Goal: Task Accomplishment & Management: Manage account settings

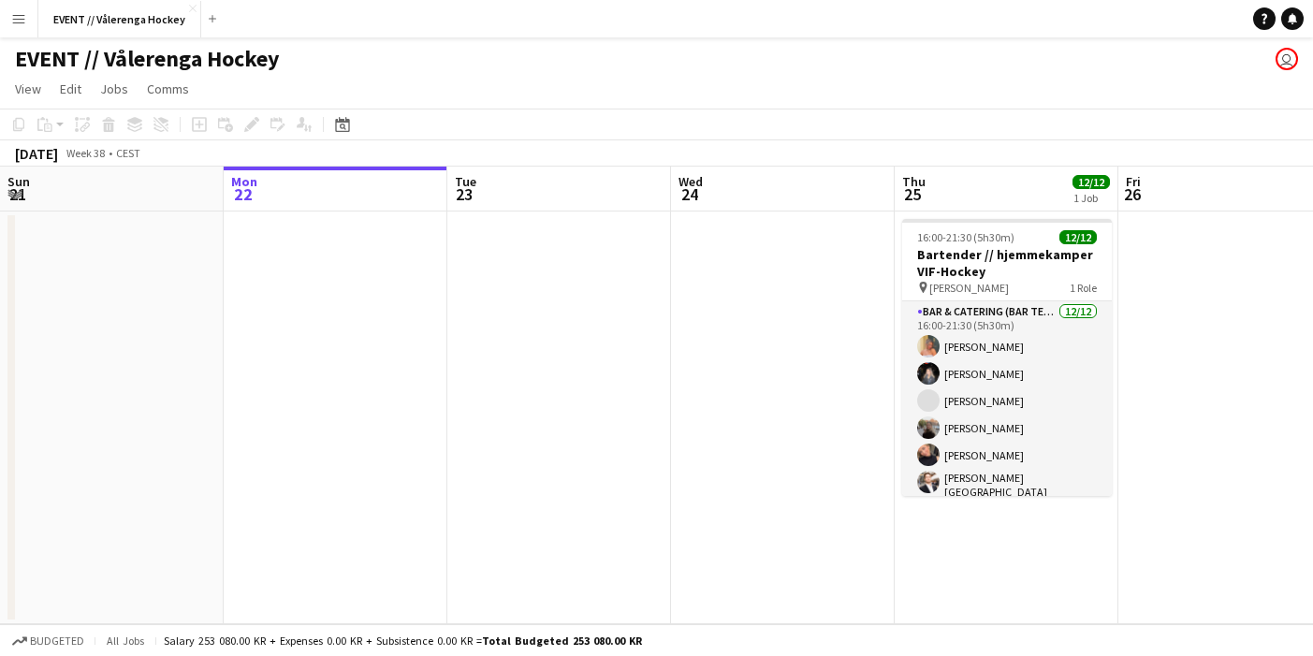
scroll to position [0, 548]
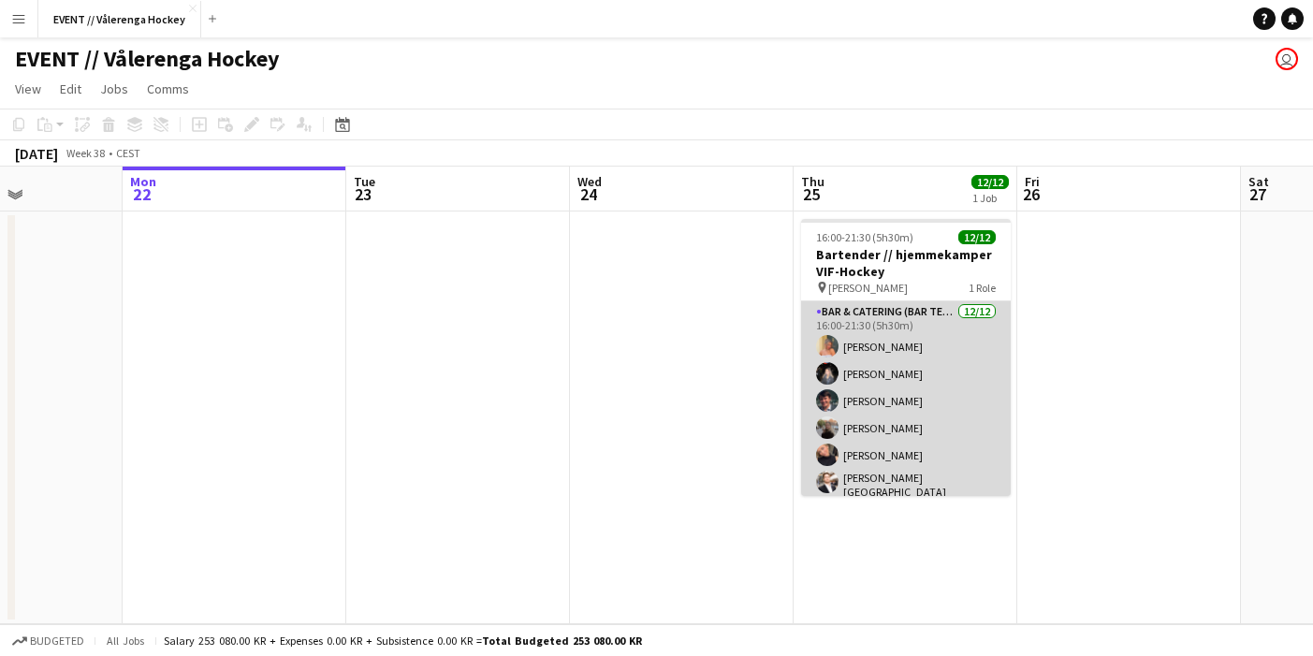
click at [901, 396] on app-card-role "Bar & Catering (Bar Tender) [DATE] 16:00-21:30 (5h30m) [PERSON_NAME] [PERSON_NA…" at bounding box center [906, 485] width 210 height 368
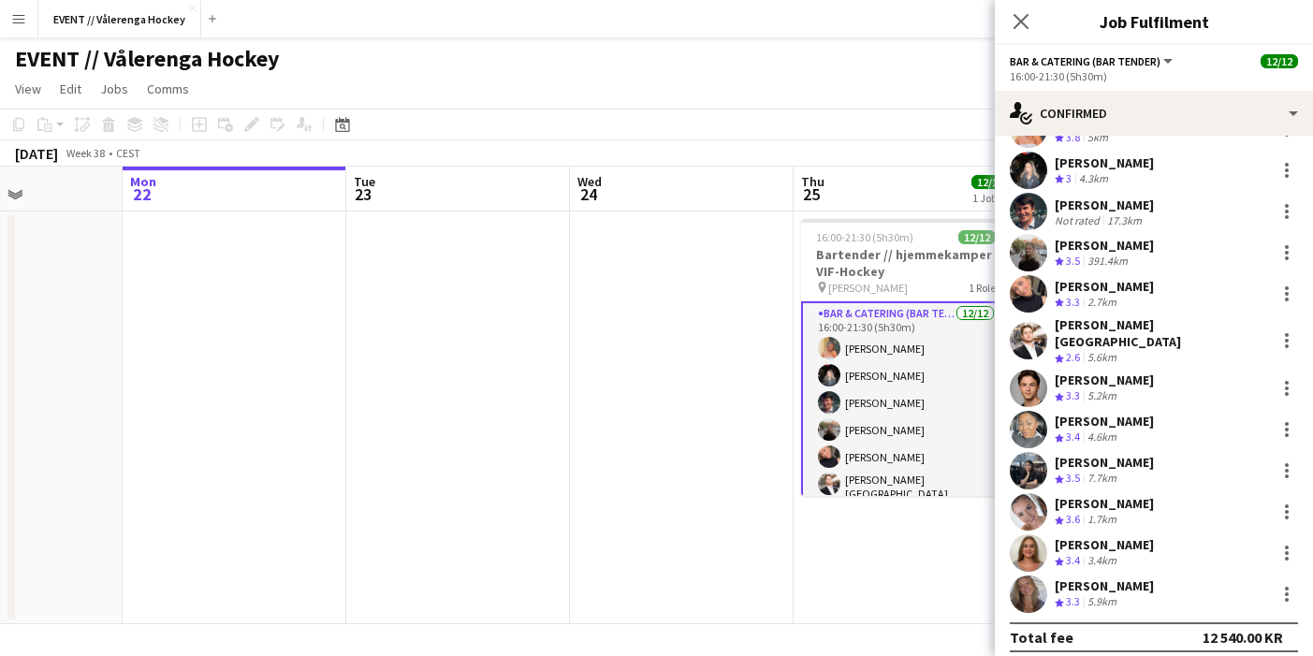
scroll to position [78, 0]
click at [18, 12] on app-icon "Menu" at bounding box center [18, 18] width 15 height 15
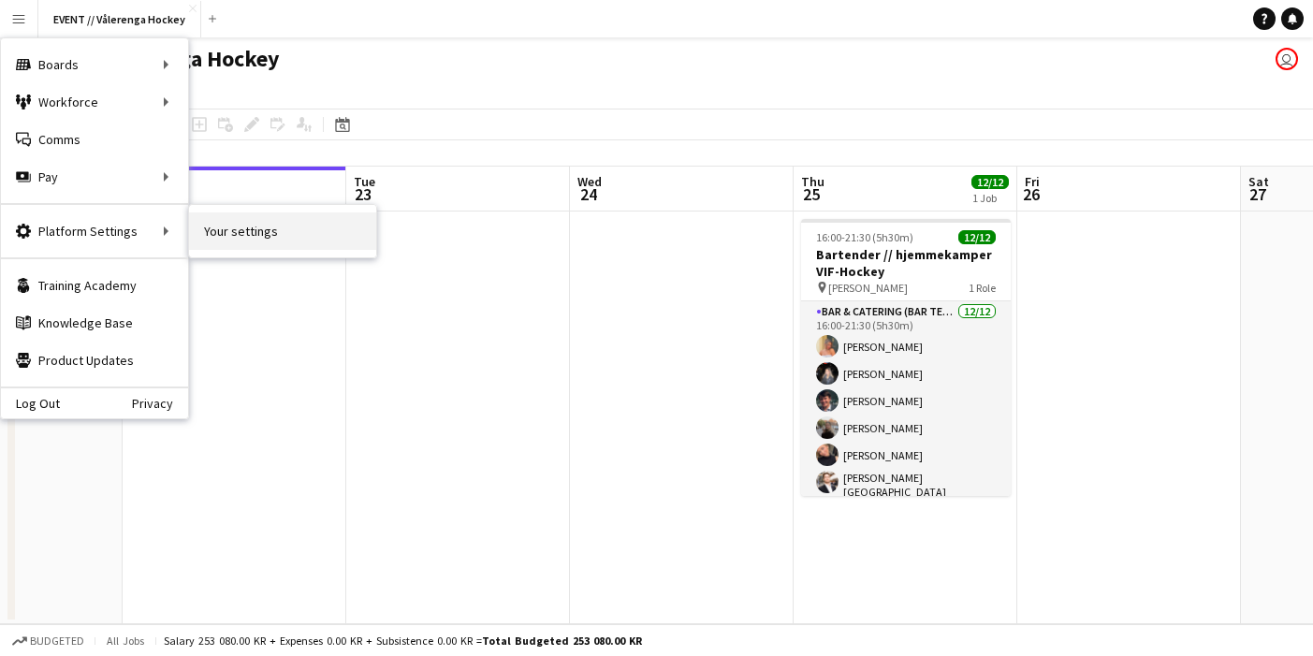
click at [241, 232] on link "Your settings" at bounding box center [282, 230] width 187 height 37
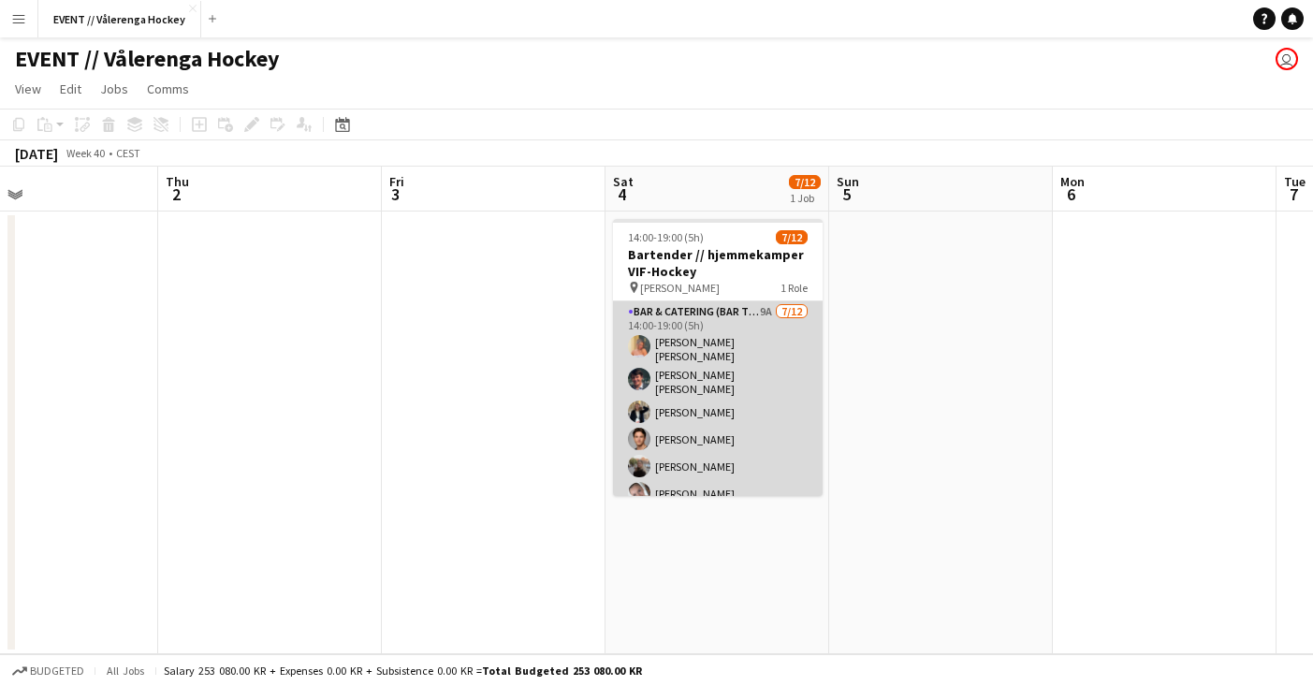
scroll to position [0, 756]
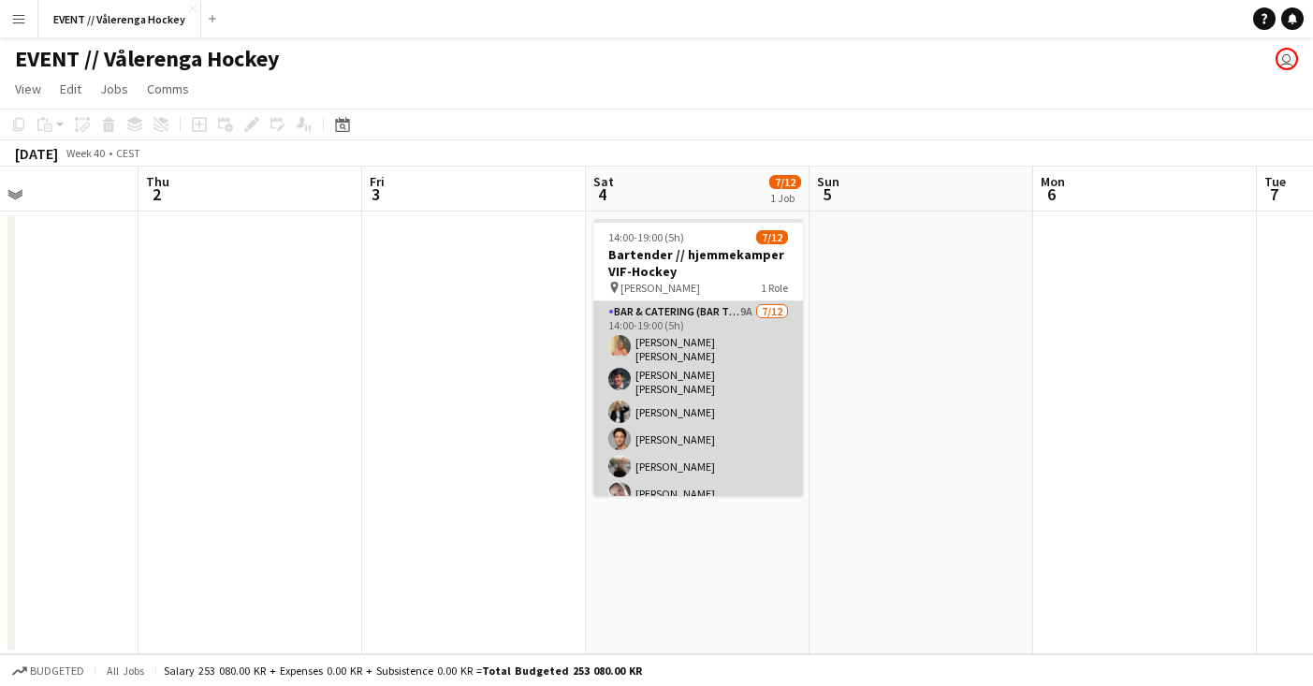
click at [775, 446] on app-card-role "Bar & Catering (Bar Tender) 9A [DATE] 14:00-19:00 (5h) [PERSON_NAME] [PERSON_NA…" at bounding box center [698, 490] width 210 height 379
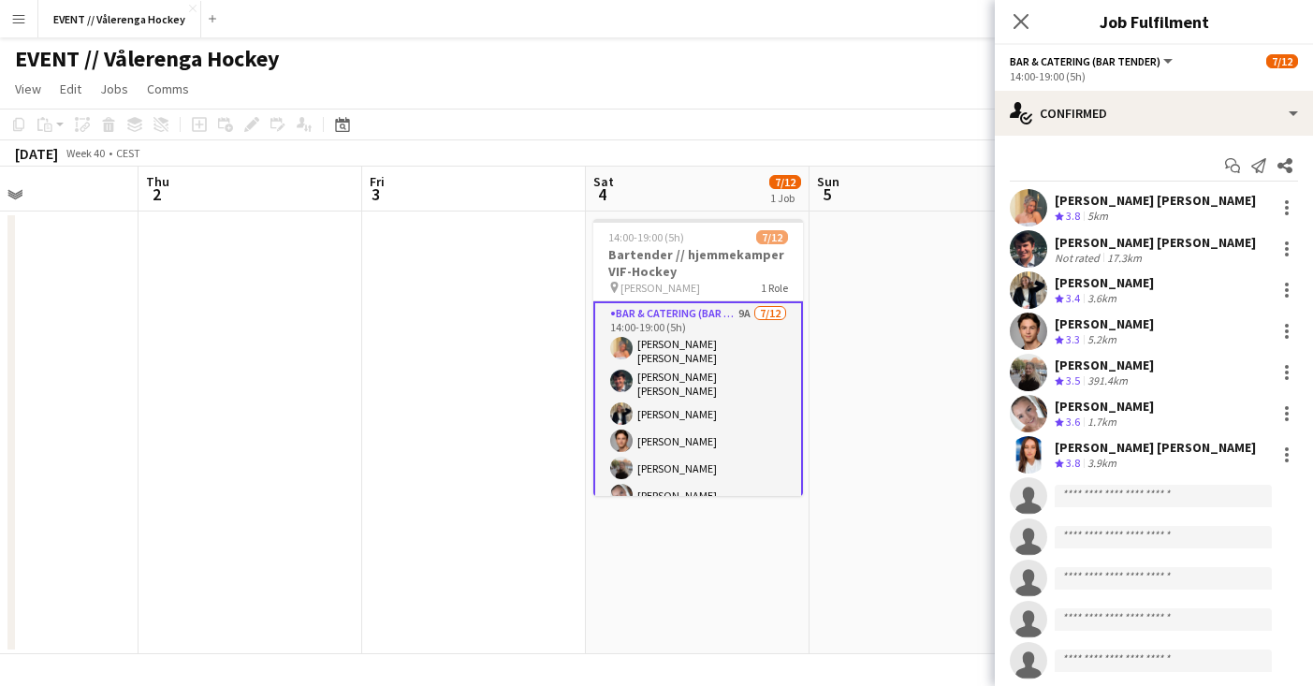
scroll to position [0, 0]
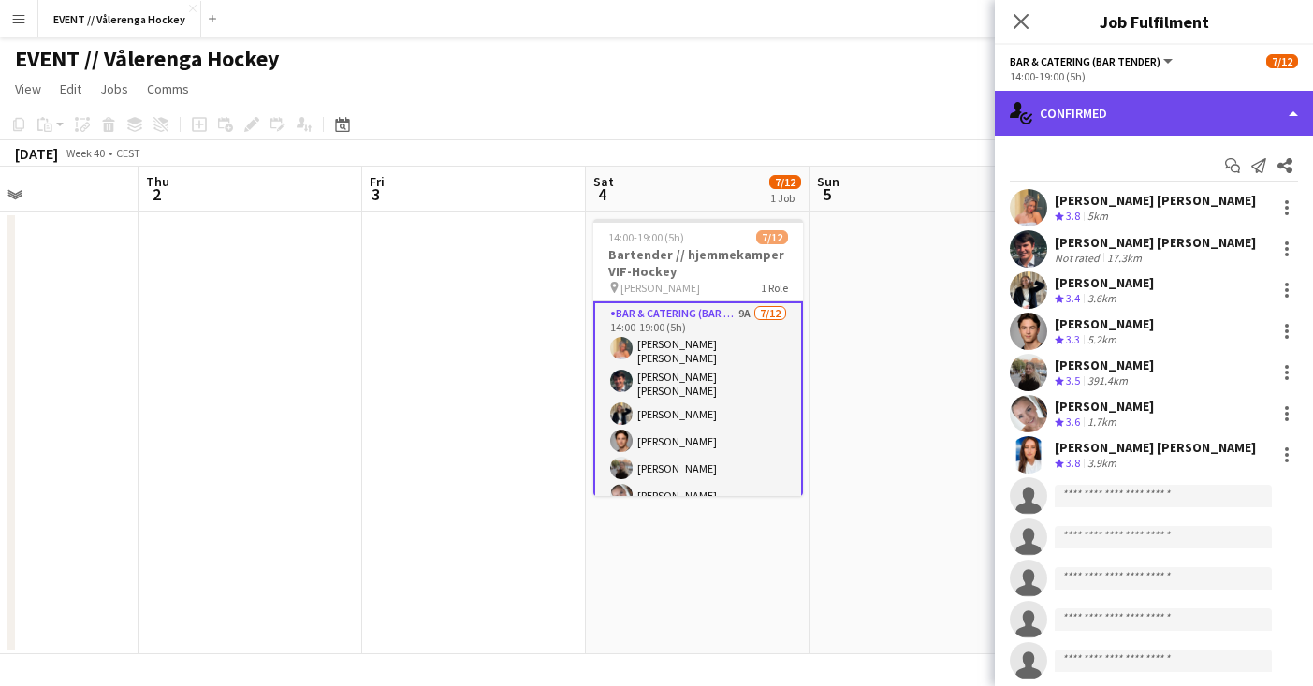
click at [1131, 110] on div "single-neutral-actions-check-2 Confirmed" at bounding box center [1154, 113] width 318 height 45
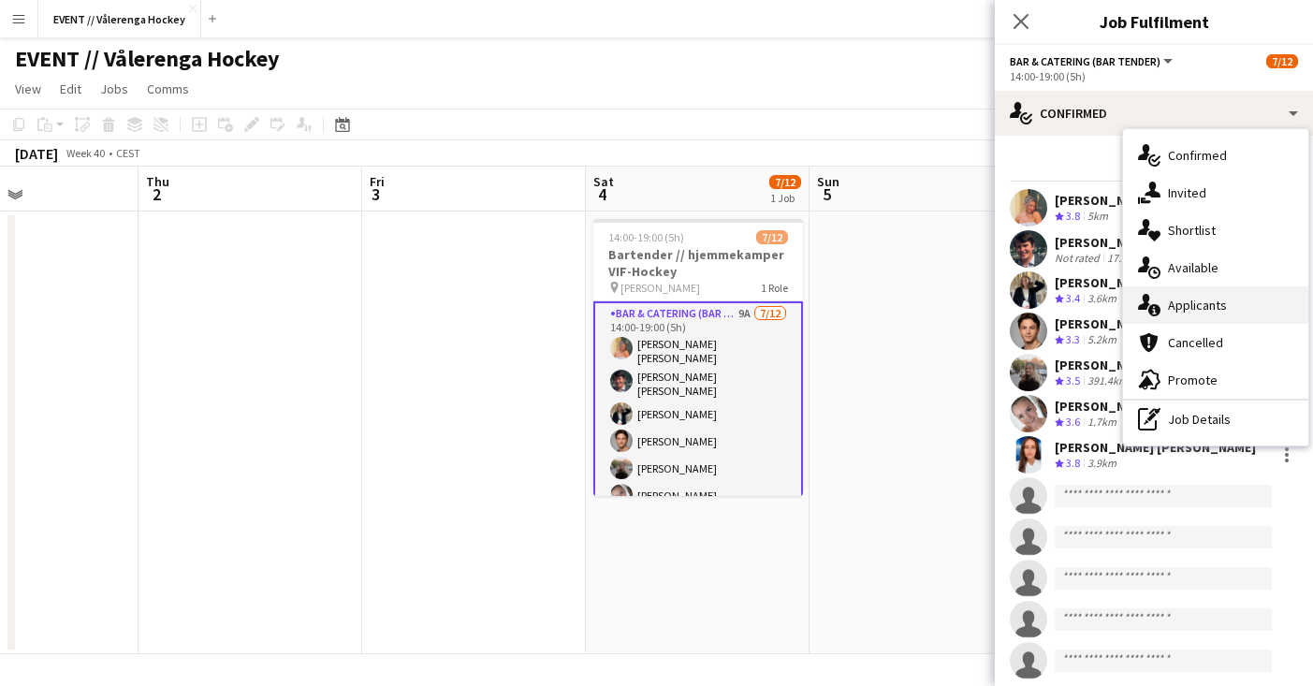
click at [1154, 311] on icon "single-neutral-actions-information" at bounding box center [1149, 305] width 22 height 22
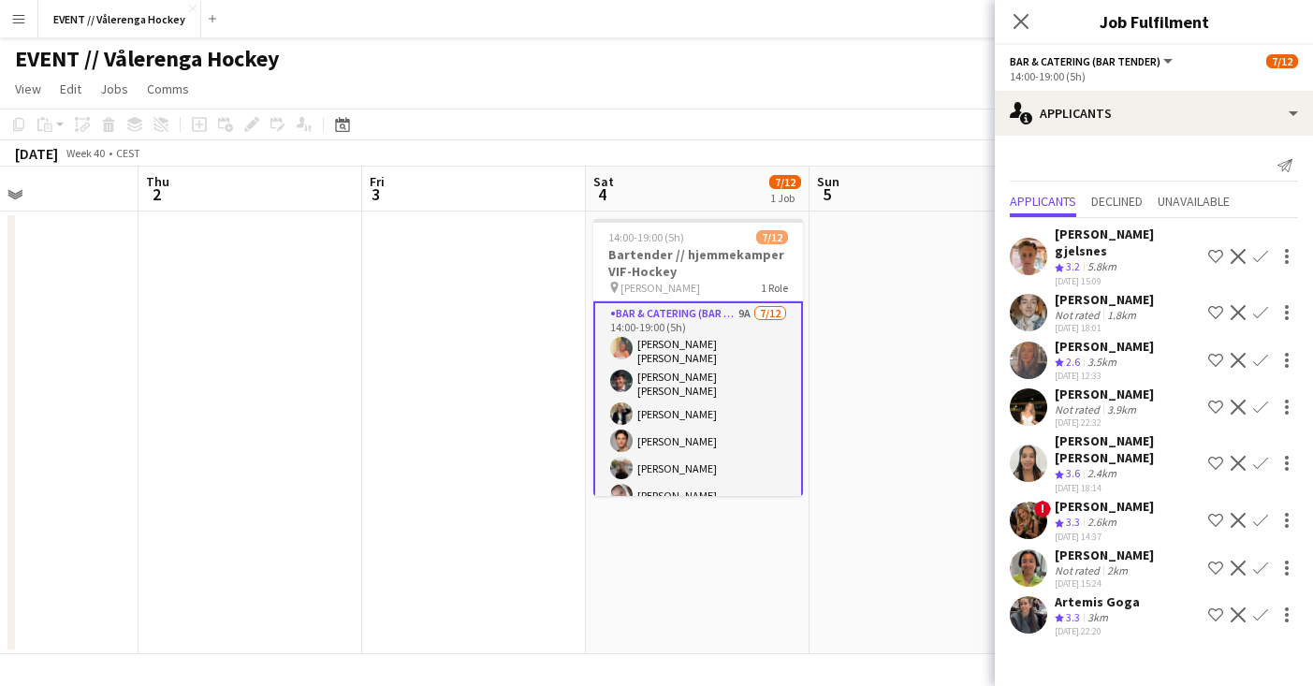
click at [1026, 294] on app-user-avatar at bounding box center [1028, 312] width 37 height 37
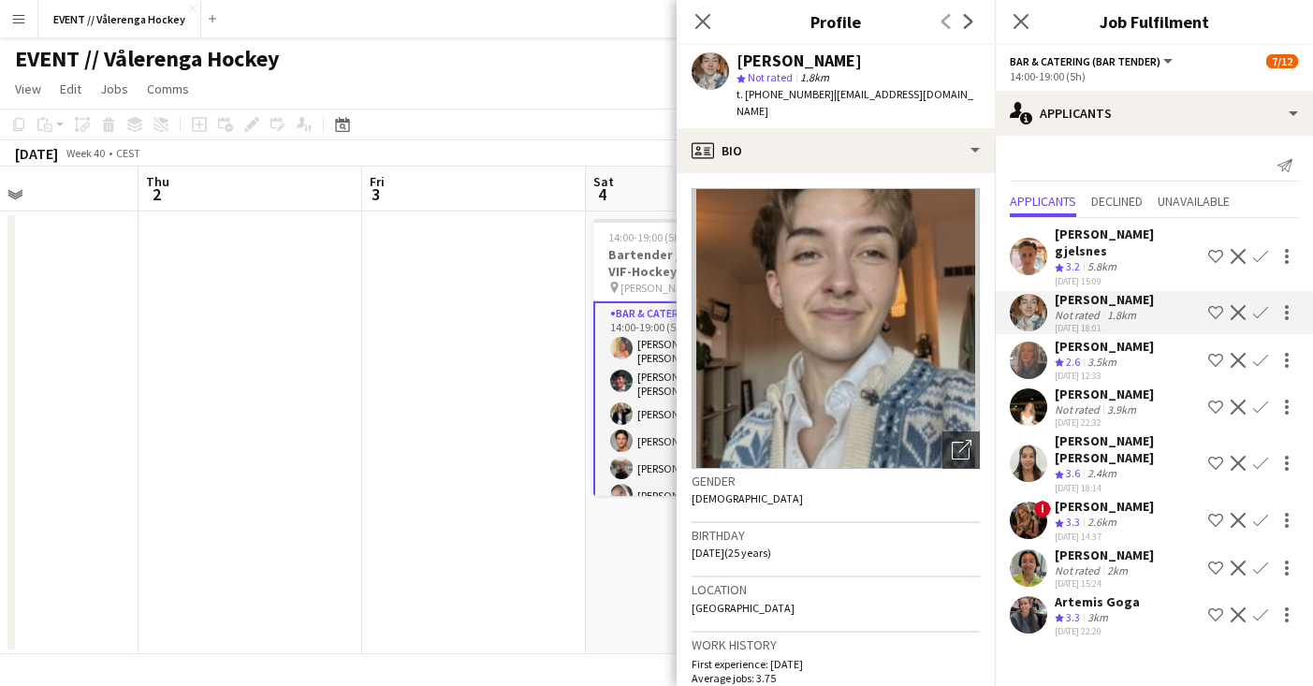
click at [1023, 388] on app-user-avatar at bounding box center [1028, 406] width 37 height 37
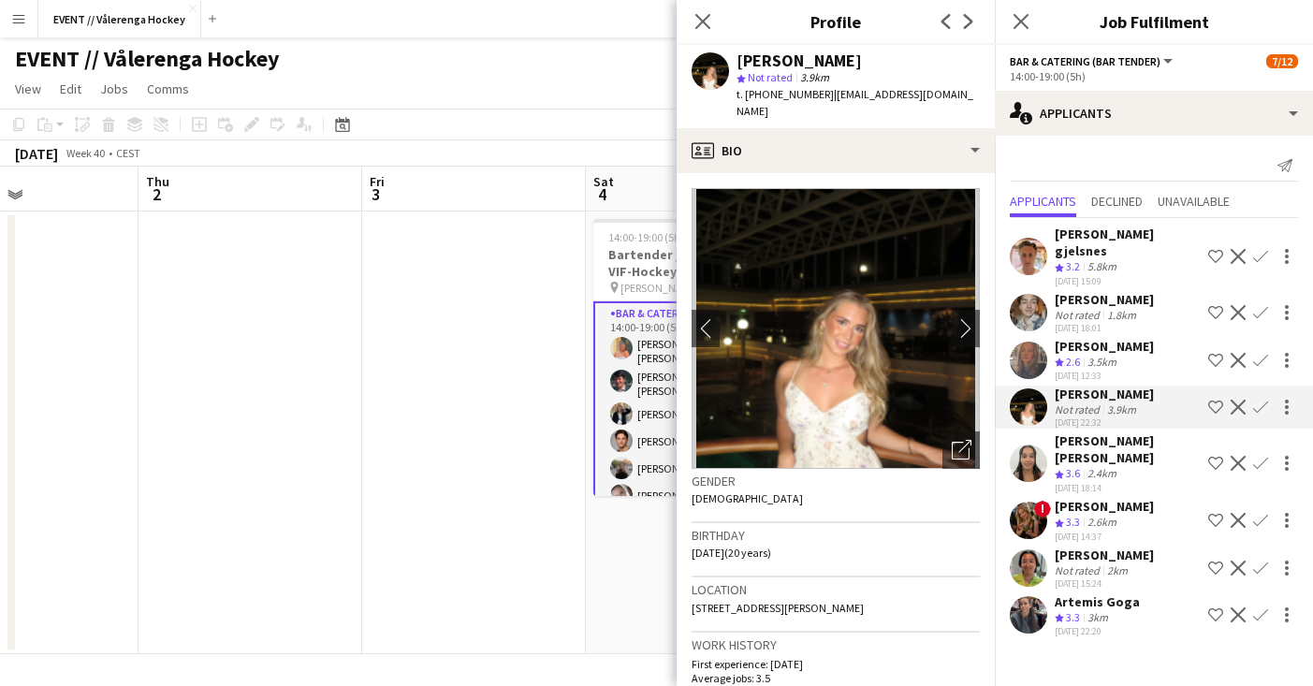
click at [1041, 549] on app-user-avatar at bounding box center [1028, 567] width 37 height 37
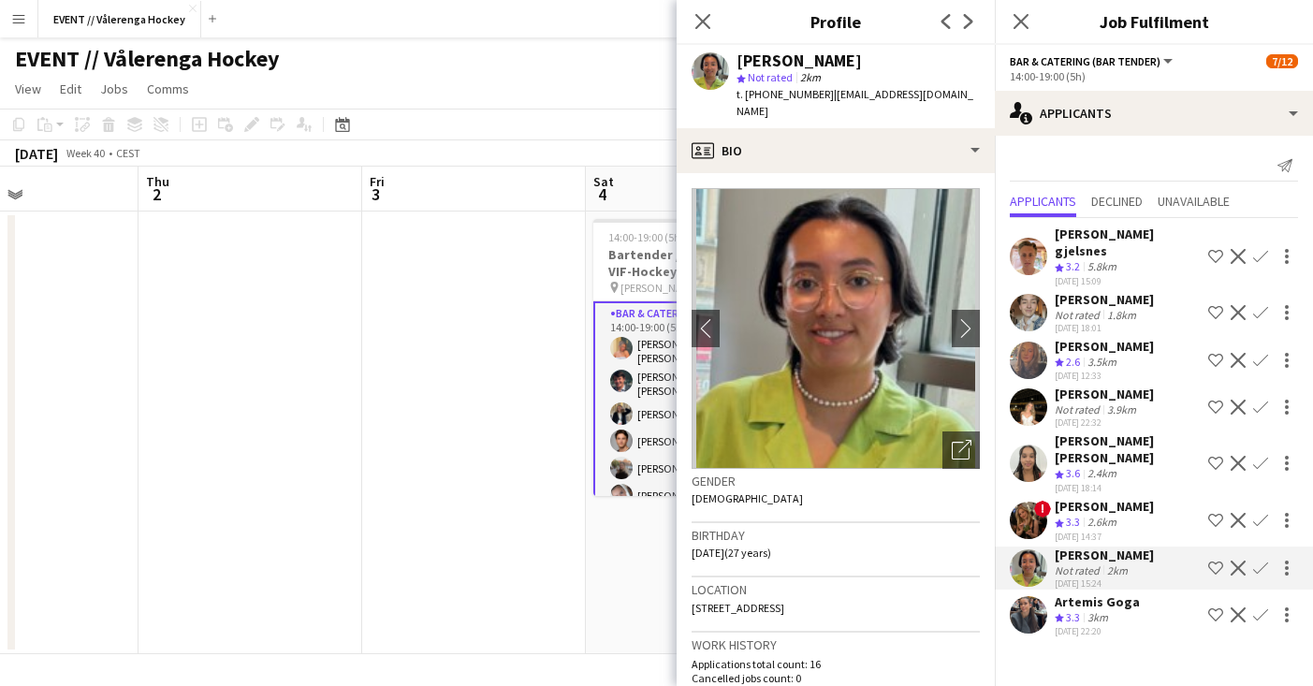
click at [1037, 596] on app-user-avatar at bounding box center [1028, 614] width 37 height 37
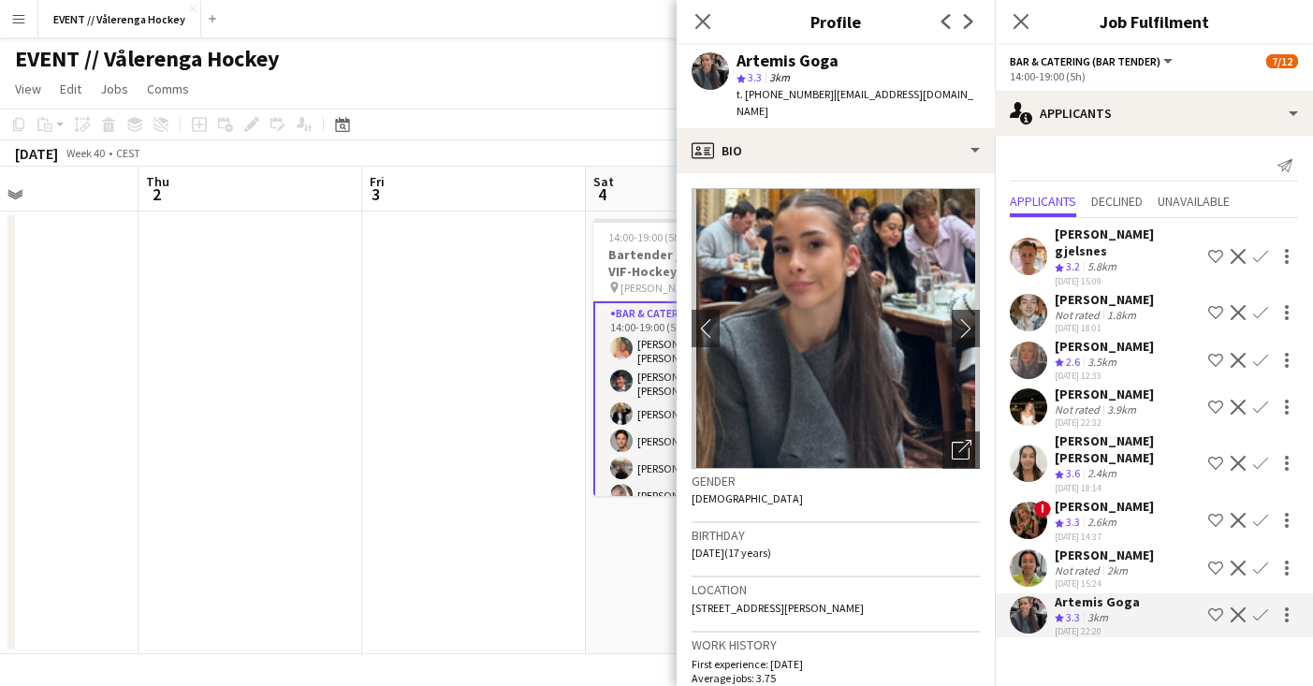
click at [1038, 549] on app-user-avatar at bounding box center [1028, 567] width 37 height 37
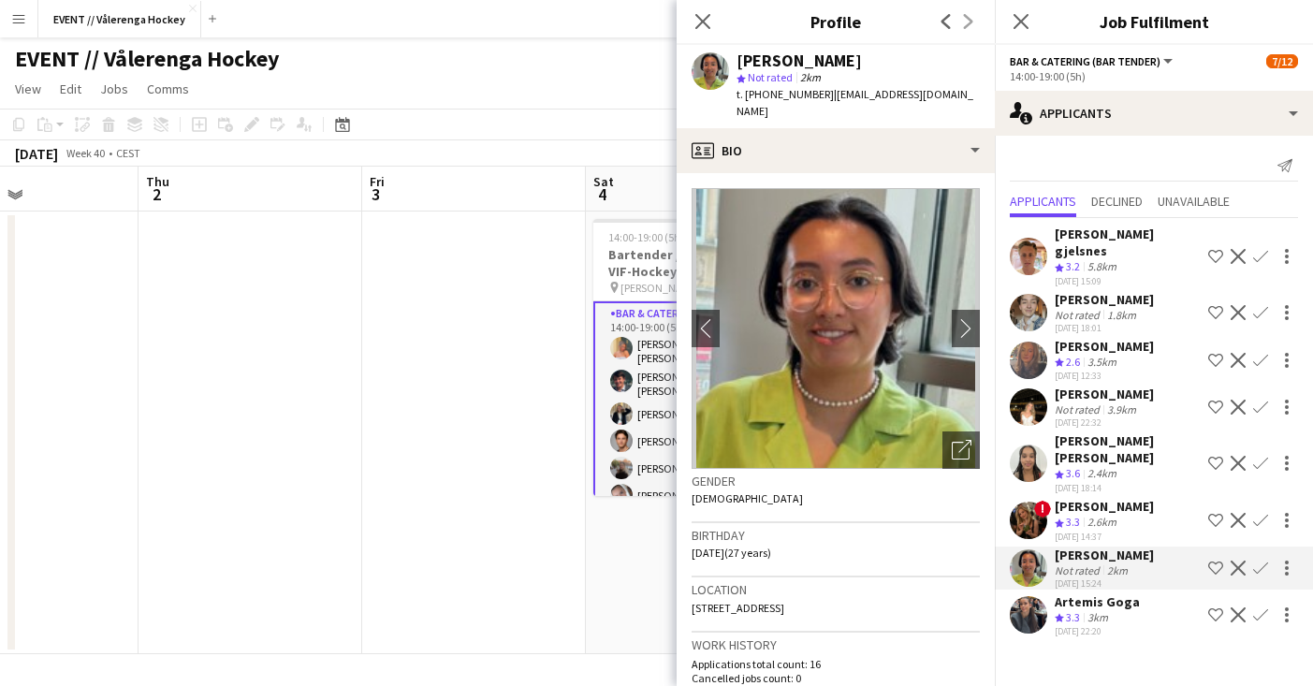
click at [1028, 241] on app-user-avatar at bounding box center [1028, 256] width 37 height 37
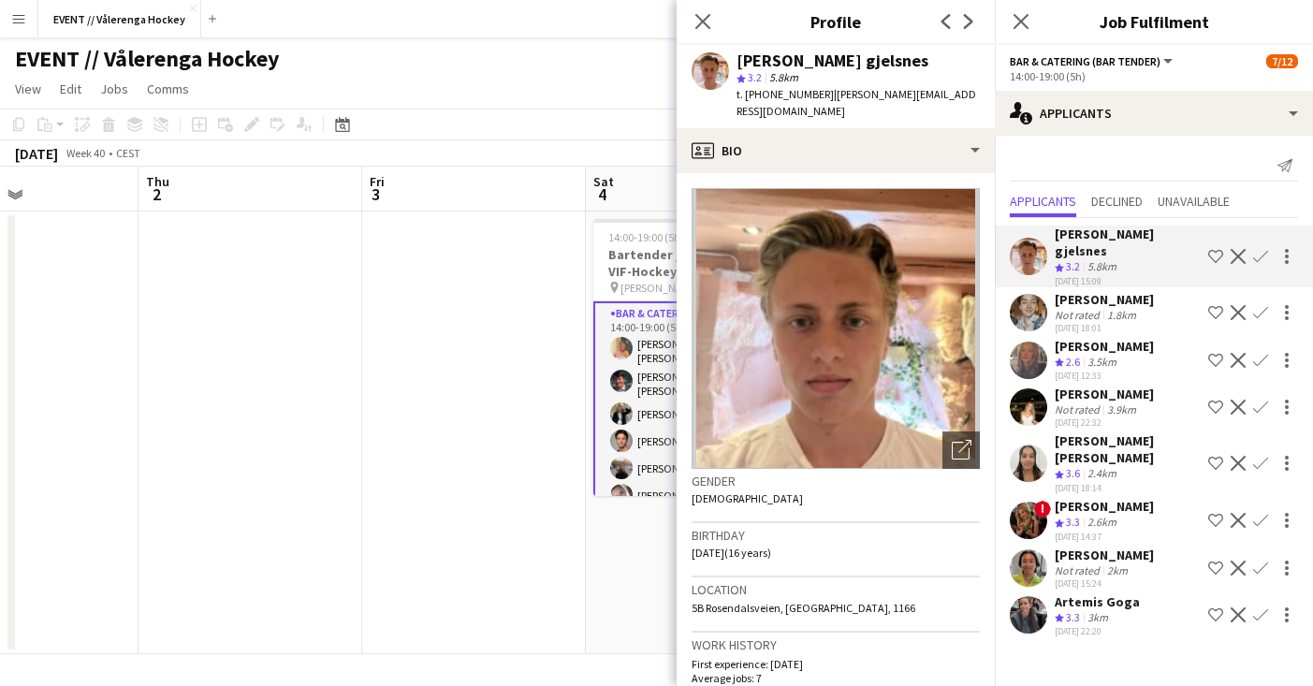
click at [462, 440] on app-date-cell at bounding box center [474, 432] width 224 height 443
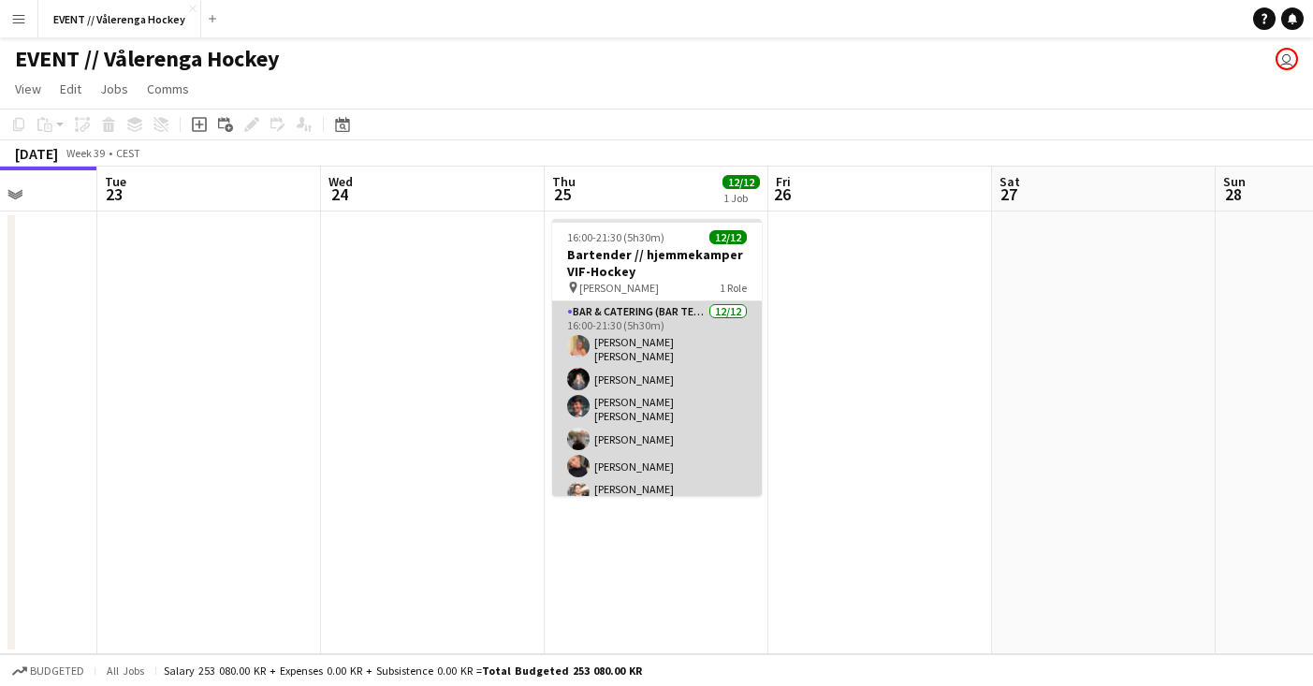
scroll to position [0, 570]
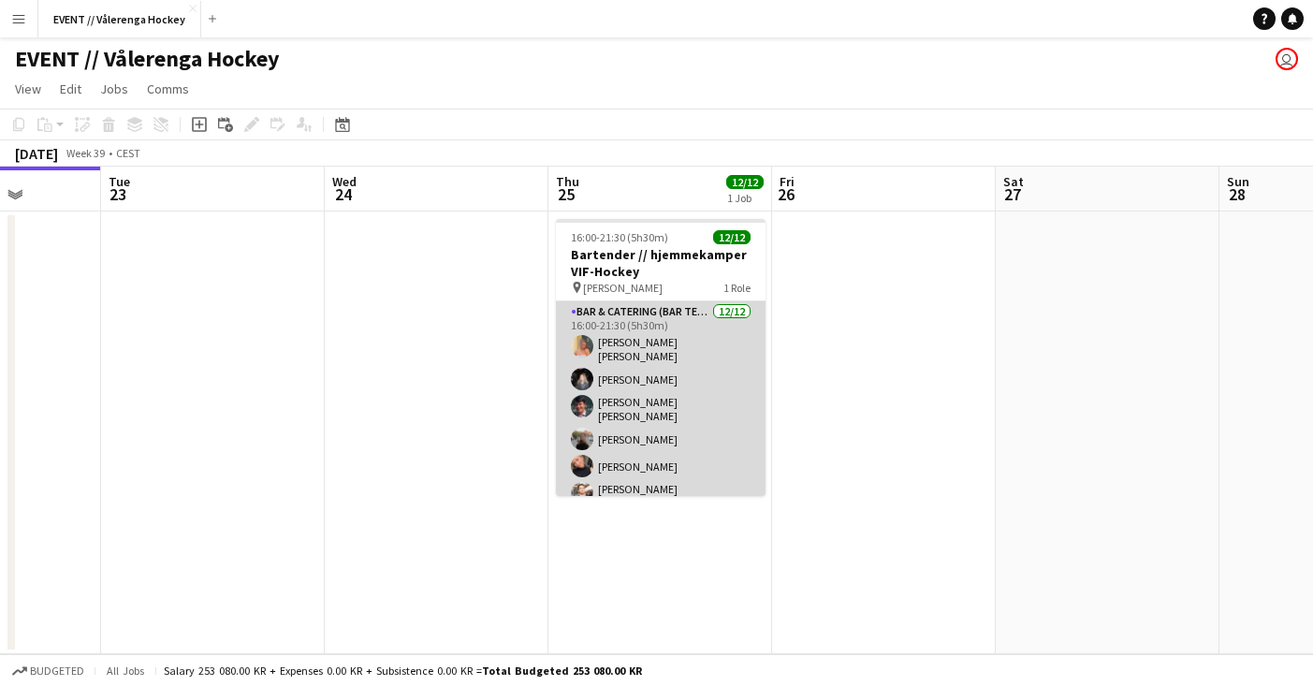
click at [664, 368] on app-card-role "Bar & Catering (Bar Tender) [DATE] 16:00-21:30 (5h30m) [PERSON_NAME] [PERSON_NA…" at bounding box center [661, 496] width 210 height 390
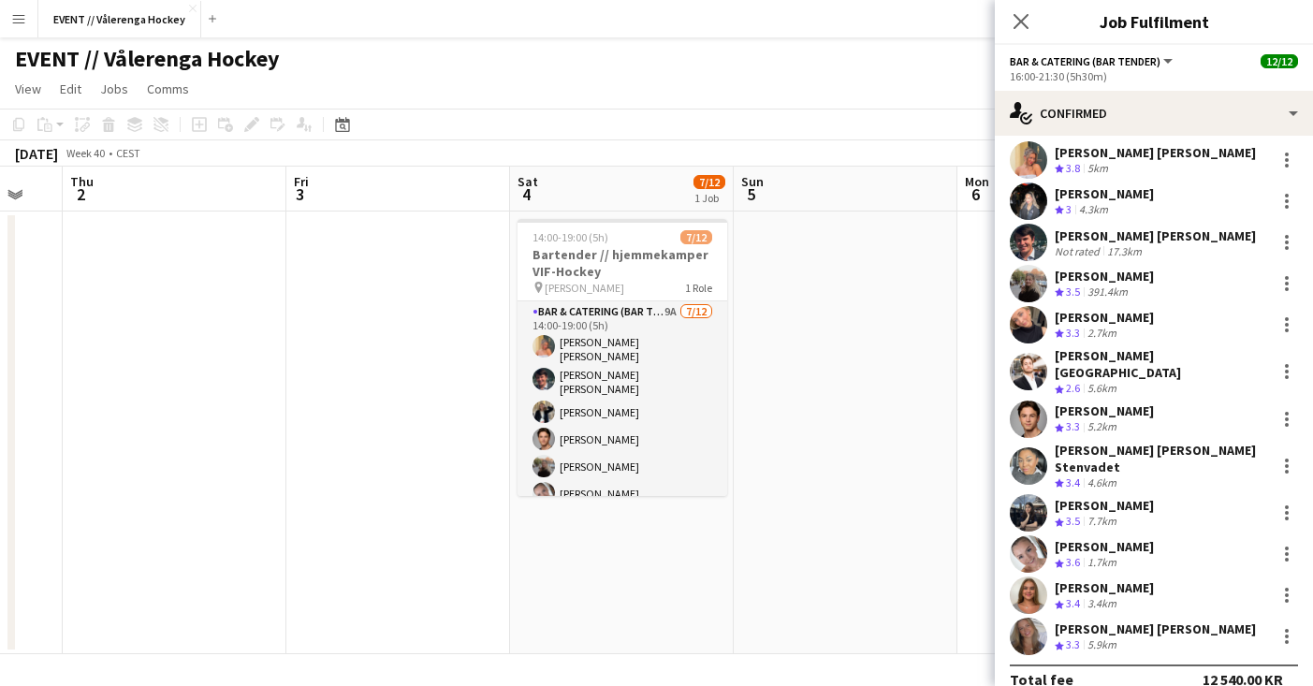
scroll to position [0, 628]
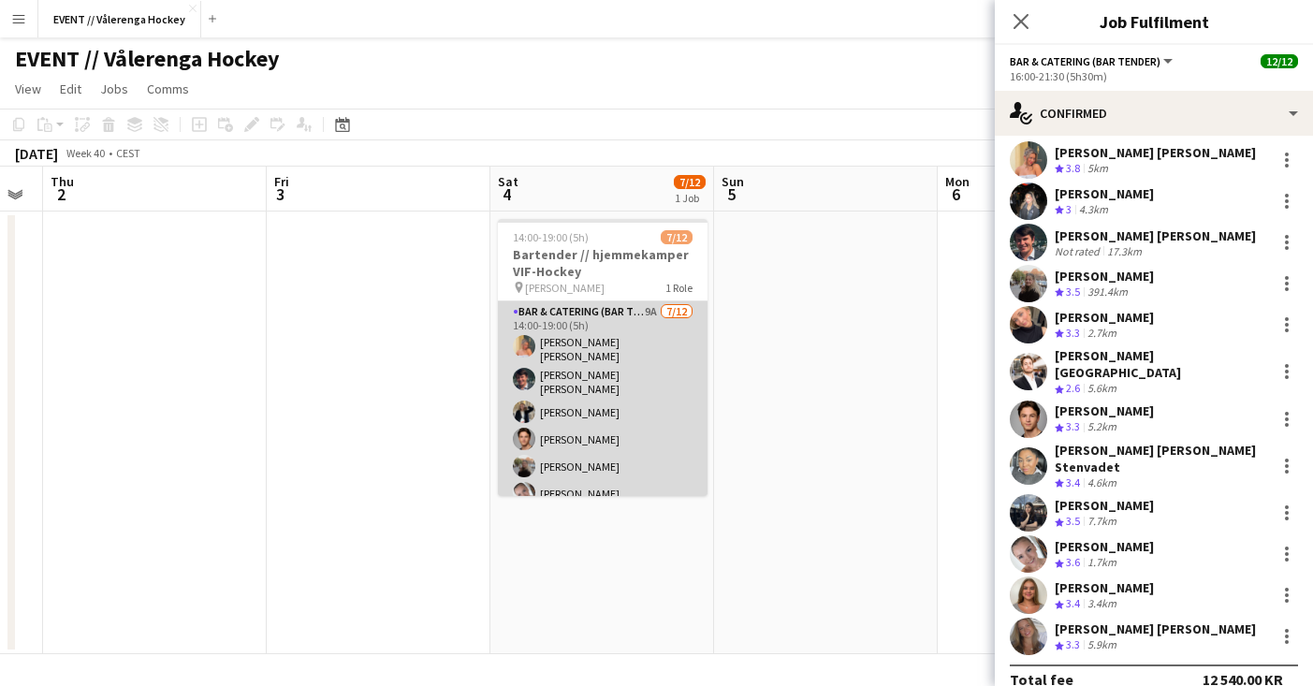
click at [652, 426] on app-card-role "Bar & Catering (Bar Tender) 9A [DATE] 14:00-19:00 (5h) [PERSON_NAME] [PERSON_NA…" at bounding box center [603, 490] width 210 height 379
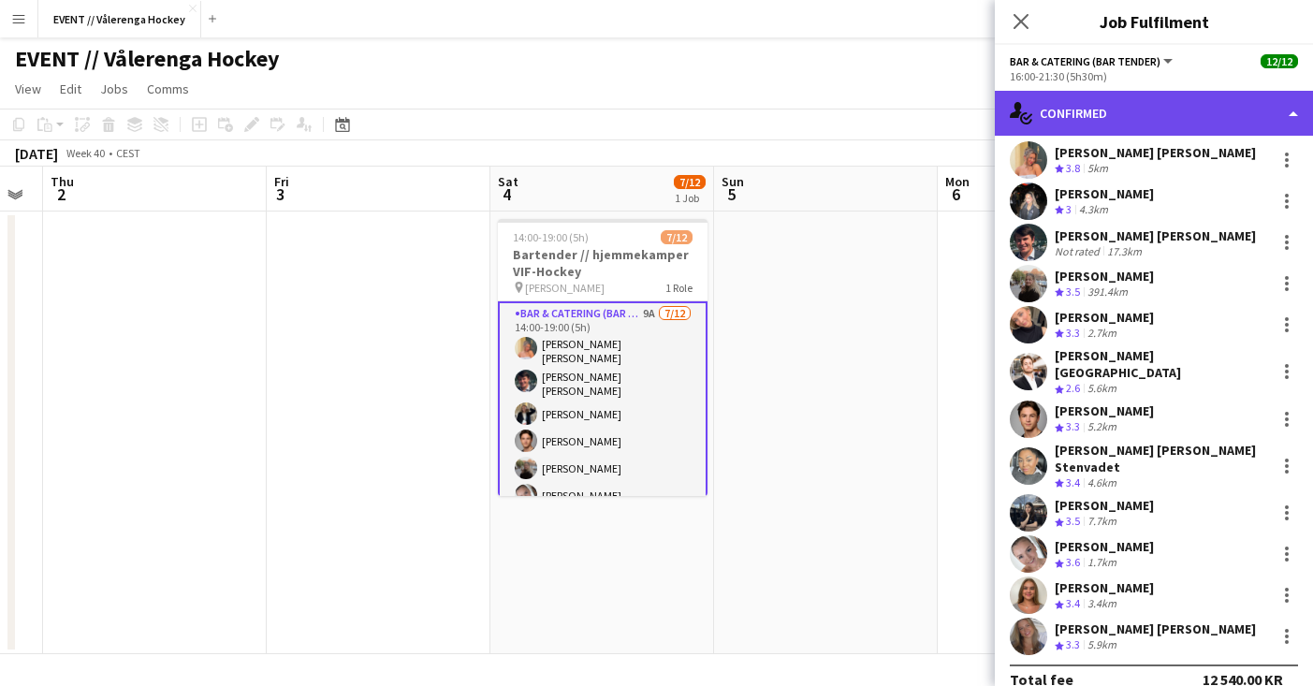
click at [1212, 120] on div "single-neutral-actions-check-2 Confirmed" at bounding box center [1154, 113] width 318 height 45
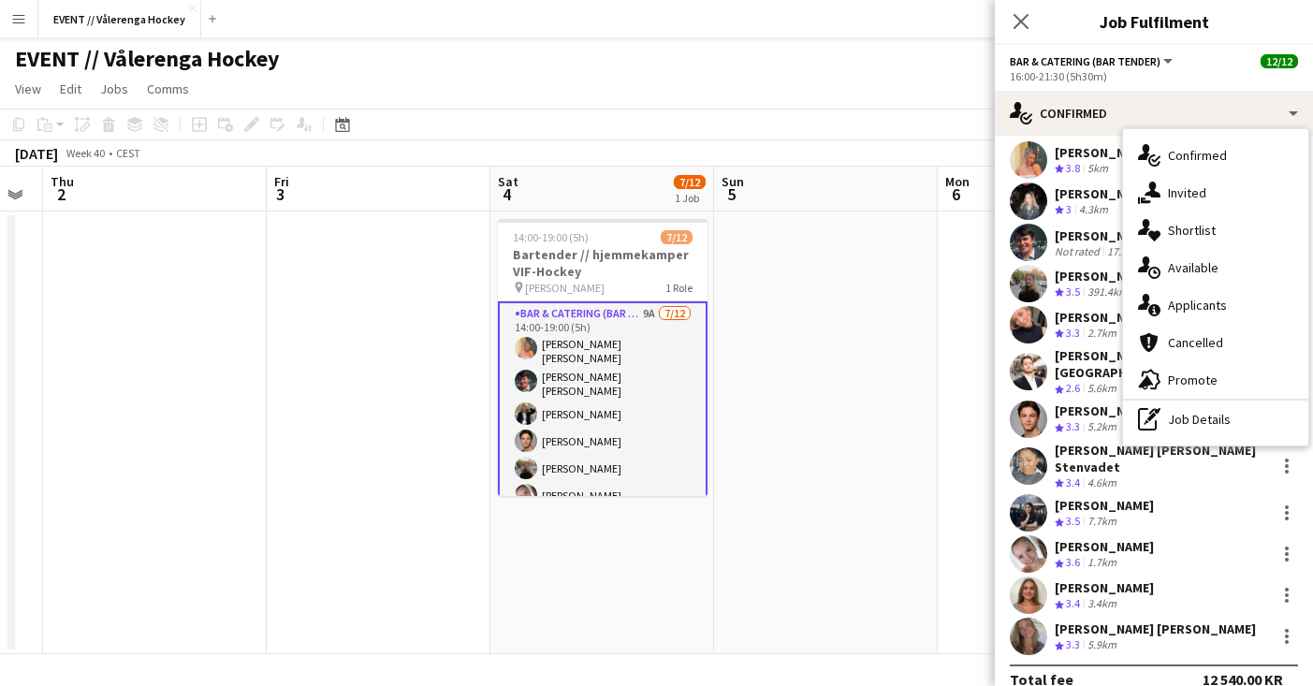
click at [596, 384] on app-card-role "Bar & Catering (Bar Tender) 9A [DATE] 14:00-19:00 (5h) [PERSON_NAME] [PERSON_NA…" at bounding box center [603, 492] width 210 height 383
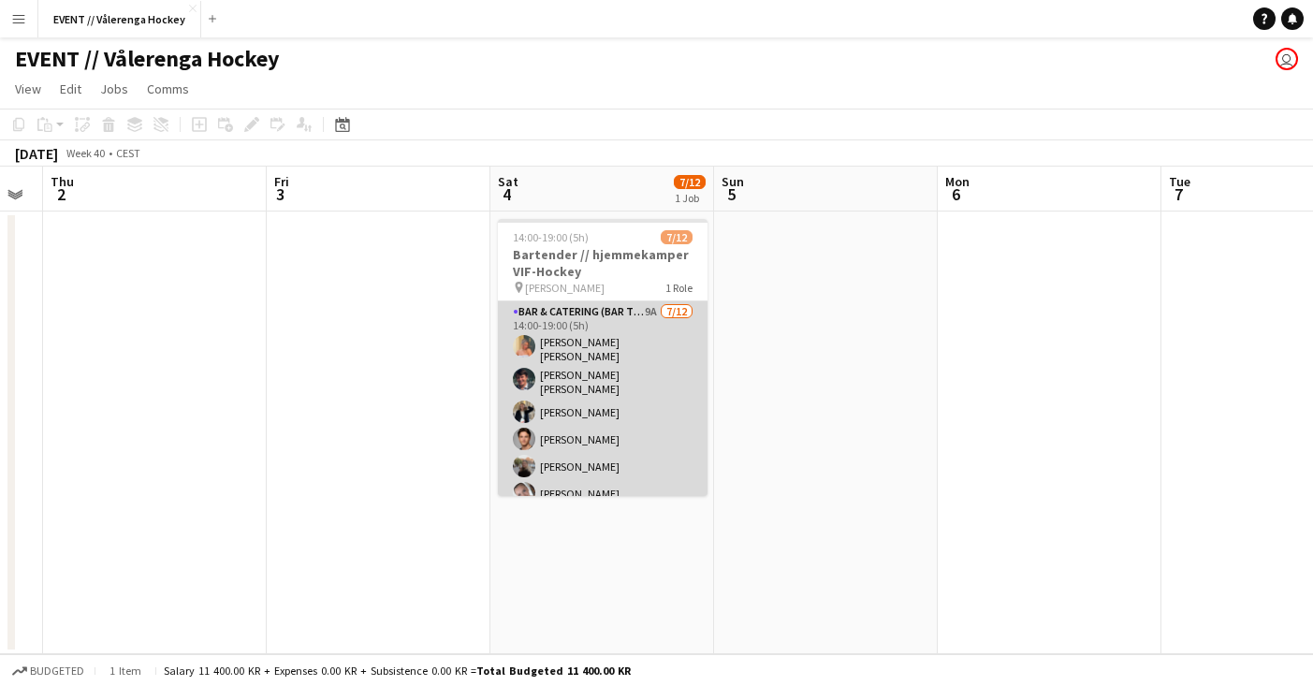
scroll to position [0, 627]
click at [644, 395] on app-card-role "Bar & Catering (Bar Tender) 9A [DATE] 14:00-19:00 (5h) [PERSON_NAME] [PERSON_NA…" at bounding box center [604, 490] width 210 height 379
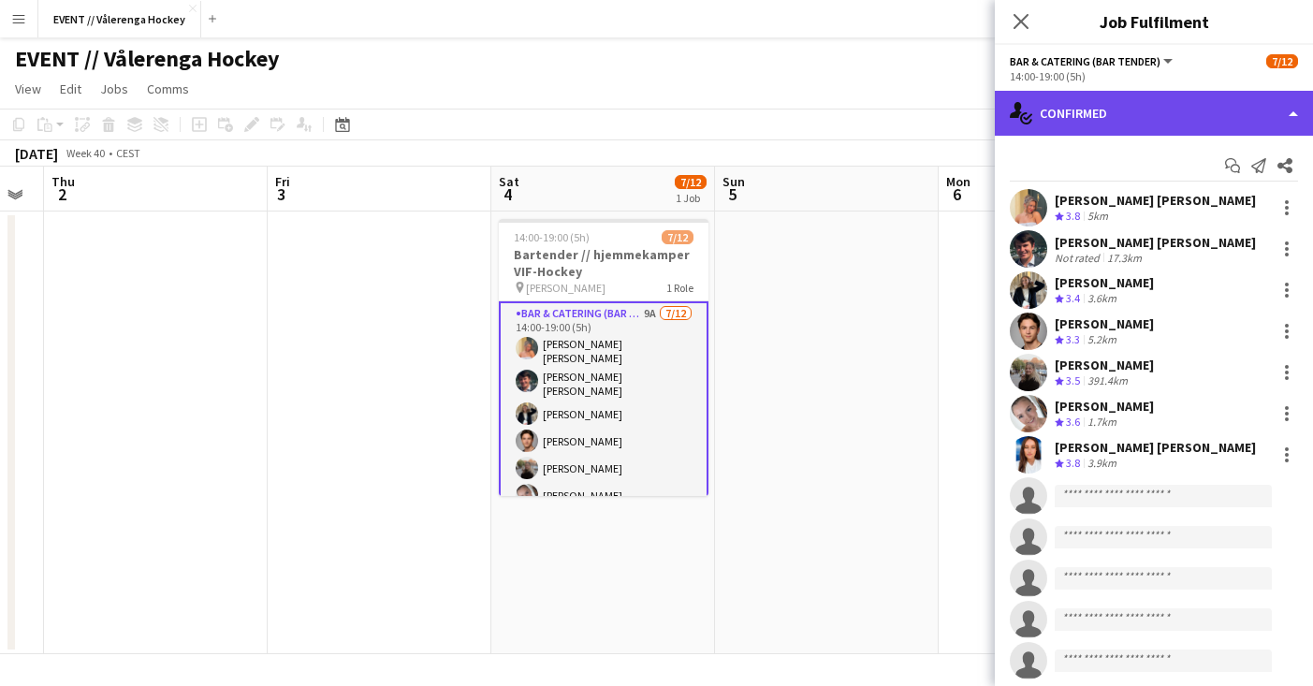
click at [1186, 119] on div "single-neutral-actions-check-2 Confirmed" at bounding box center [1154, 113] width 318 height 45
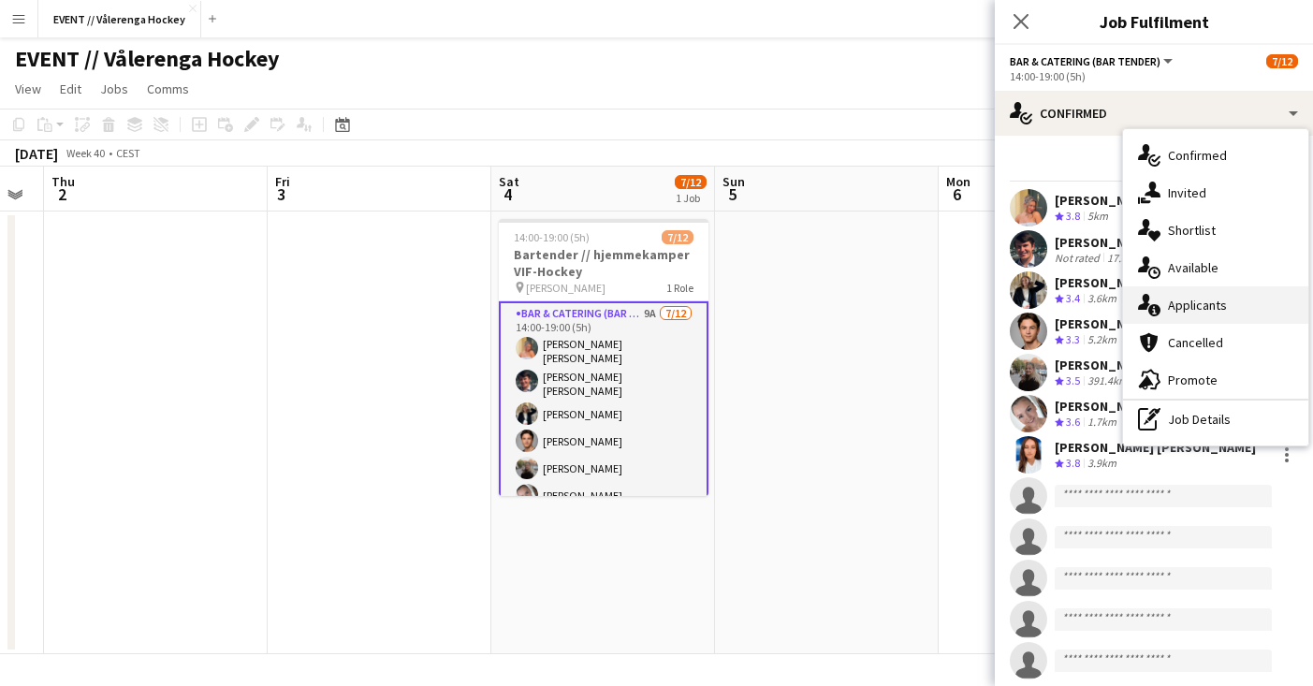
click at [1174, 308] on span "Applicants" at bounding box center [1197, 305] width 59 height 17
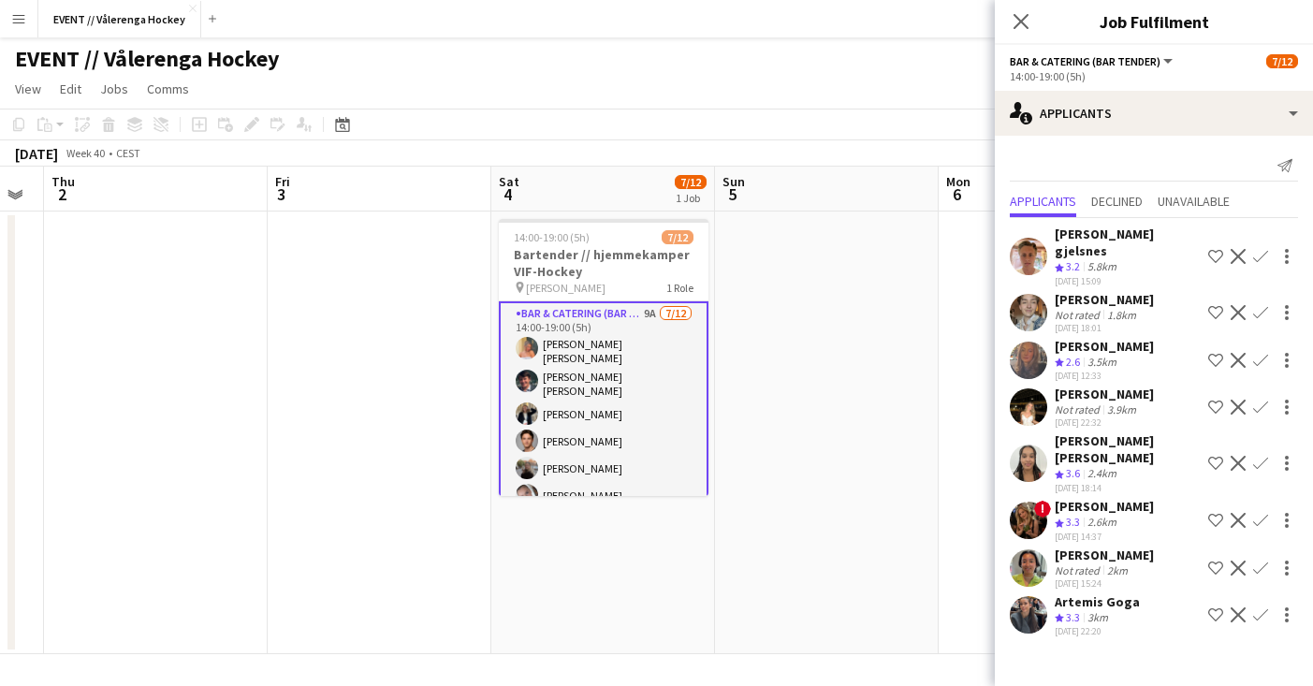
scroll to position [0, 0]
